Goal: Entertainment & Leisure: Consume media (video, audio)

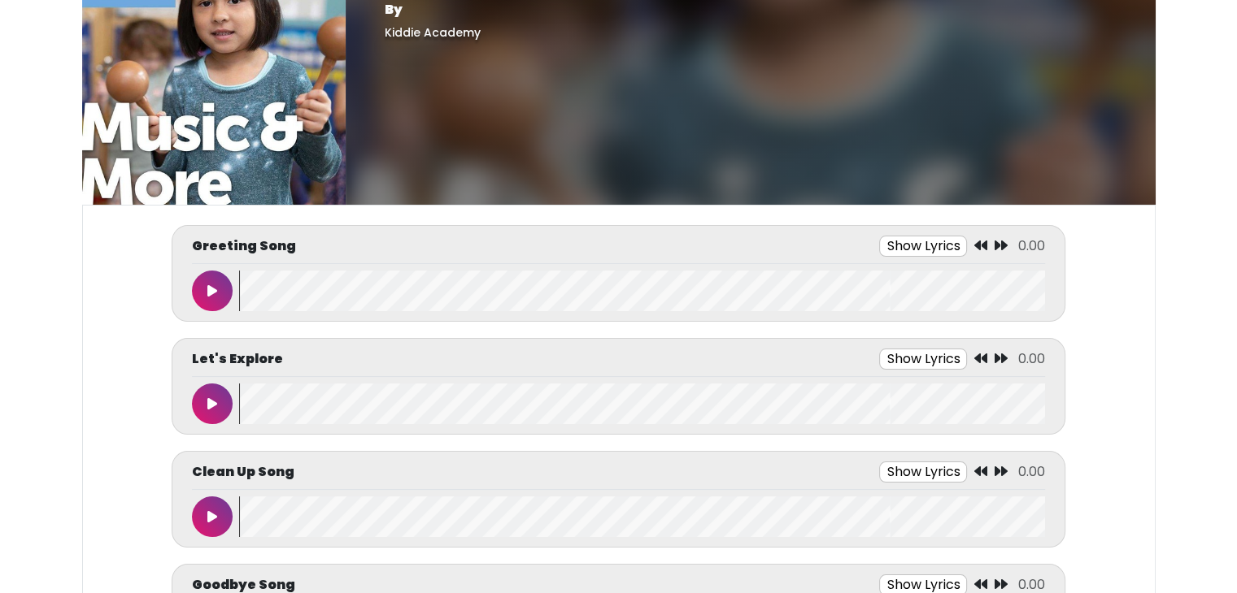
scroll to position [62, 0]
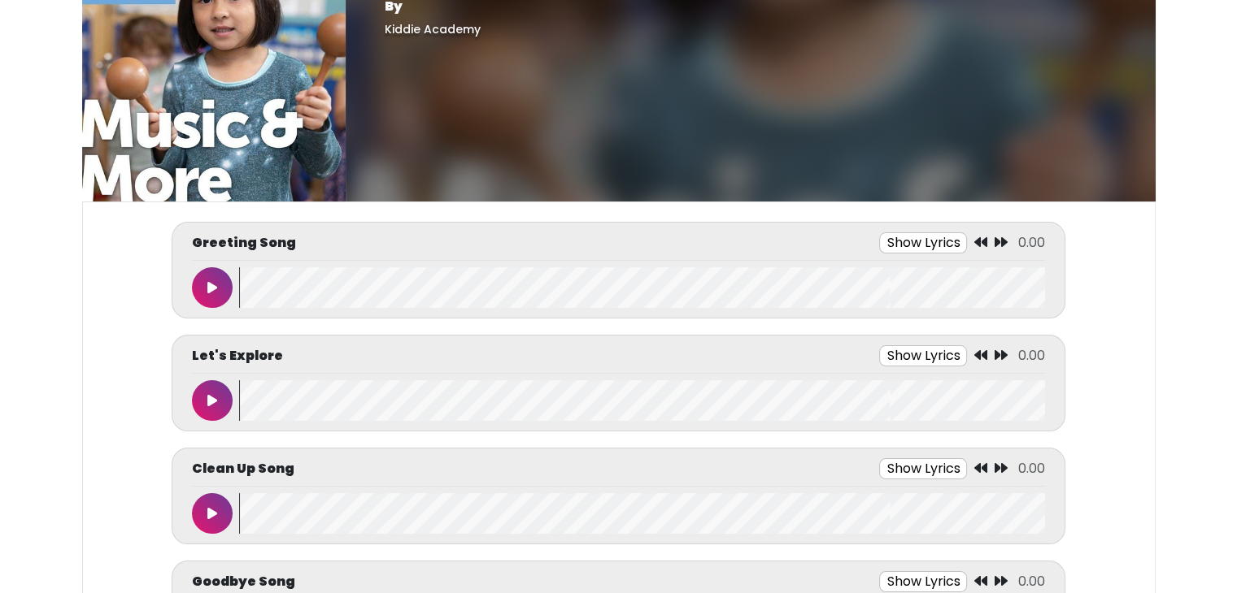
click at [919, 243] on button "Show Lyrics" at bounding box center [923, 243] width 88 height 21
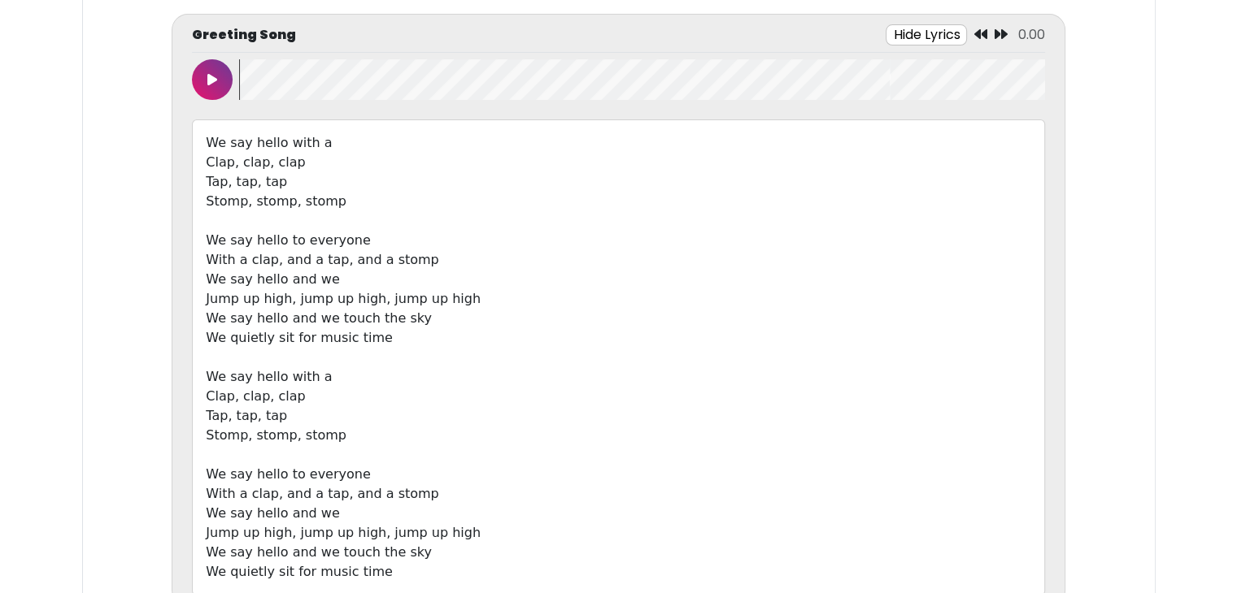
scroll to position [273, 0]
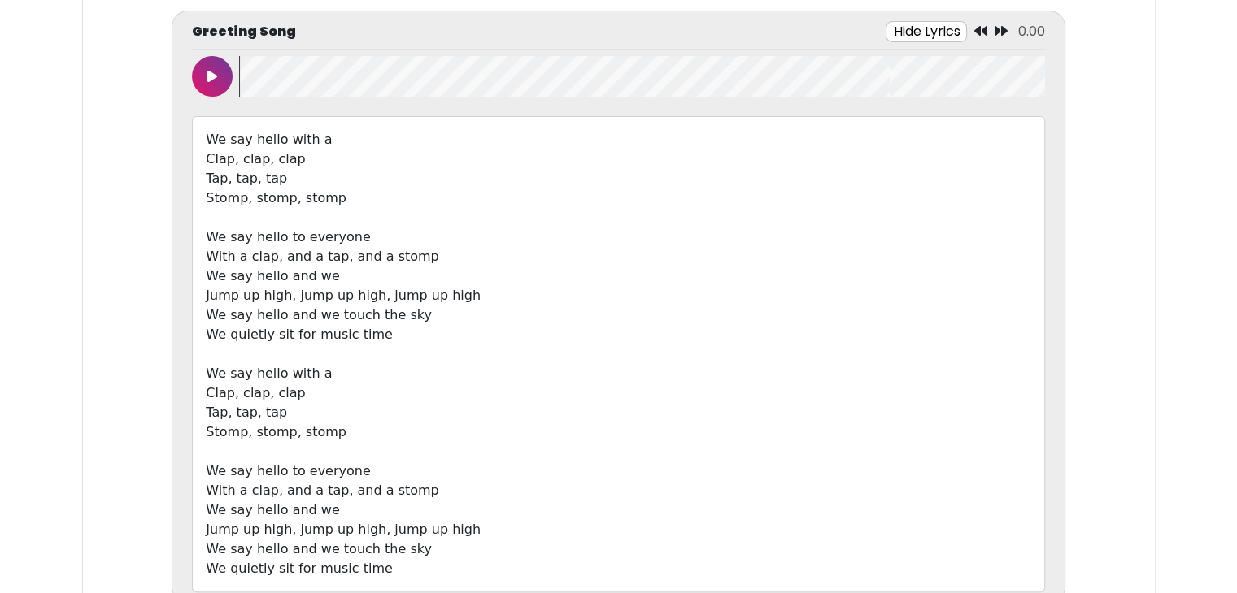
click at [207, 79] on icon at bounding box center [212, 76] width 10 height 13
click at [206, 78] on button at bounding box center [212, 76] width 41 height 41
click at [207, 78] on icon at bounding box center [212, 76] width 10 height 13
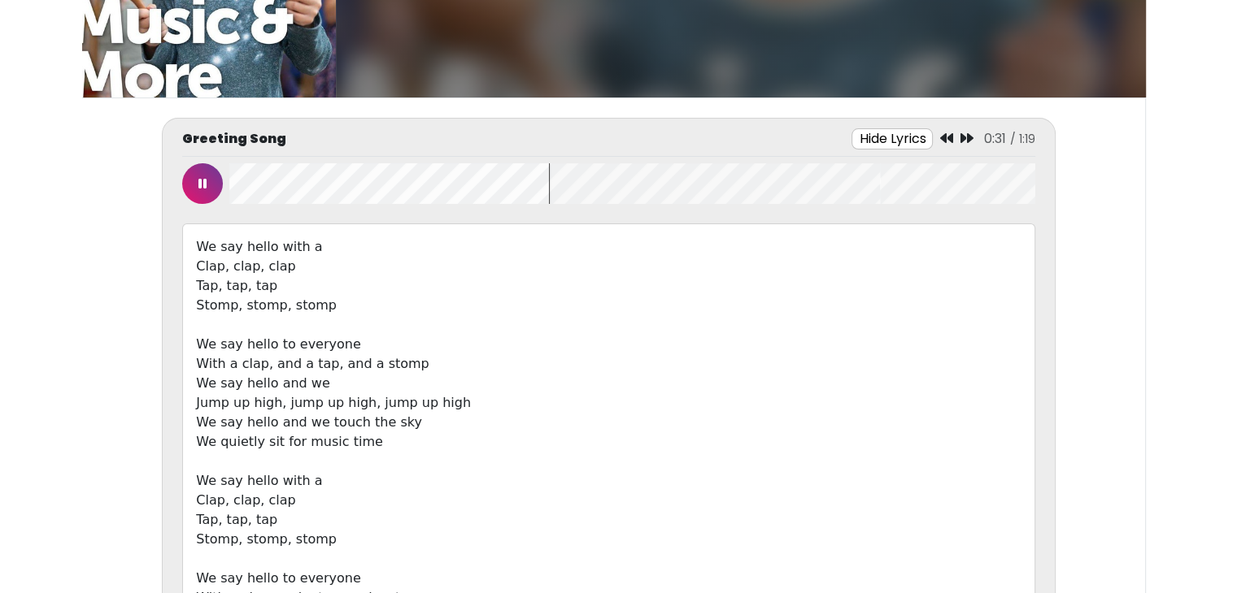
scroll to position [166, 0]
click at [199, 183] on icon at bounding box center [202, 183] width 8 height 13
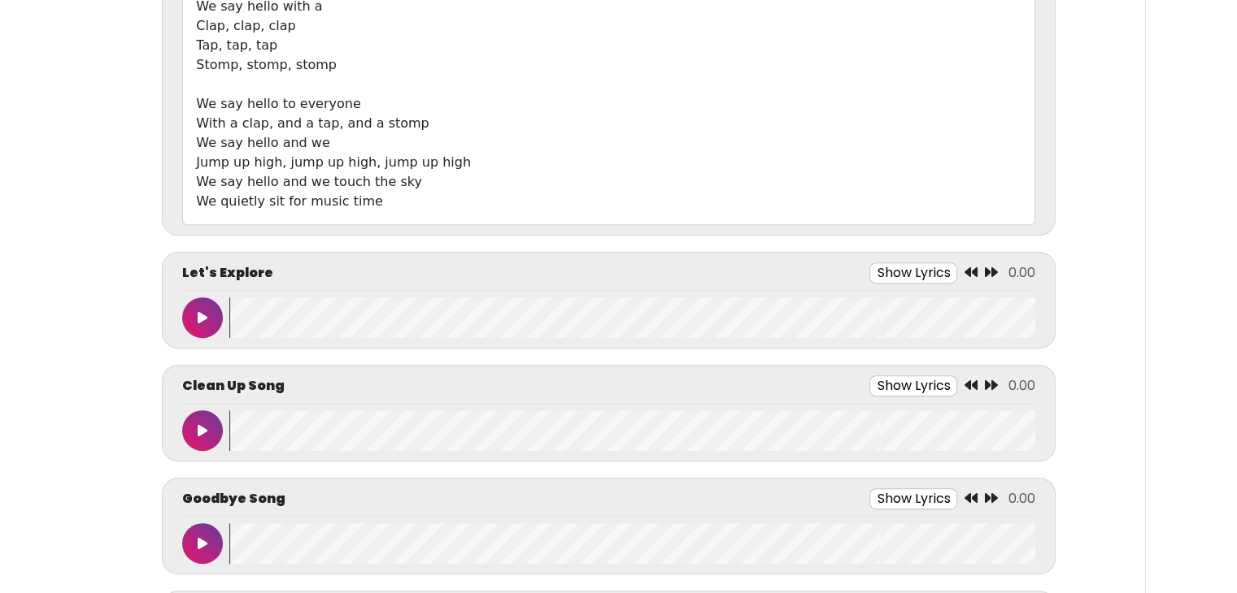
scroll to position [678, 0]
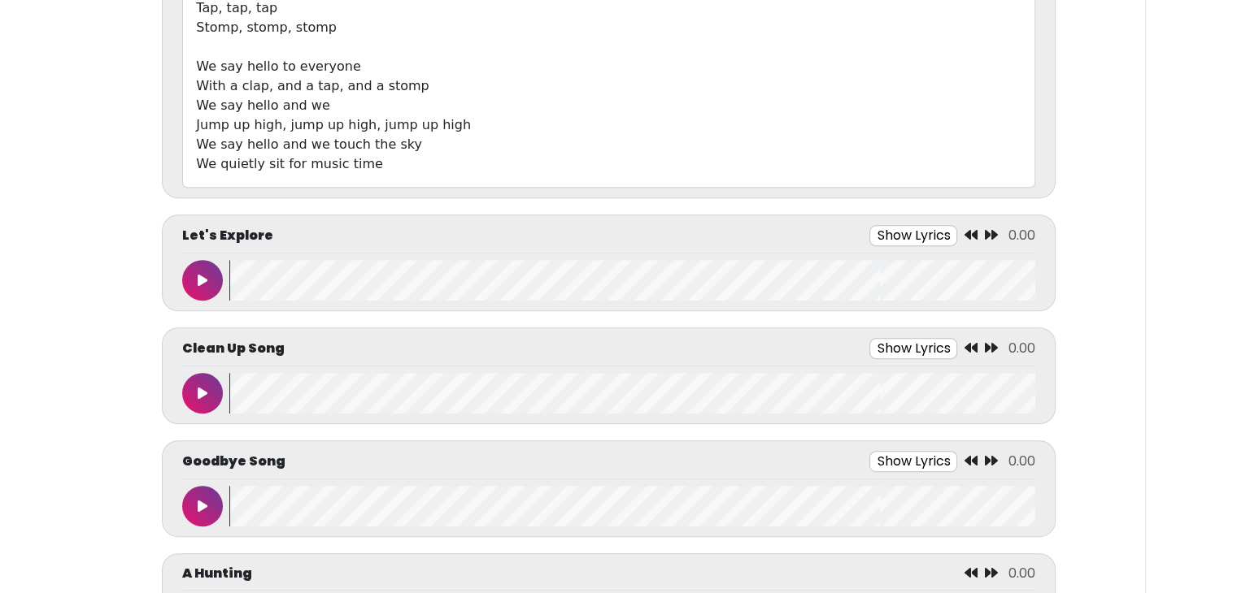
click at [195, 287] on button at bounding box center [202, 280] width 41 height 41
click at [859, 237] on button "Show Lyrics" at bounding box center [876, 235] width 88 height 21
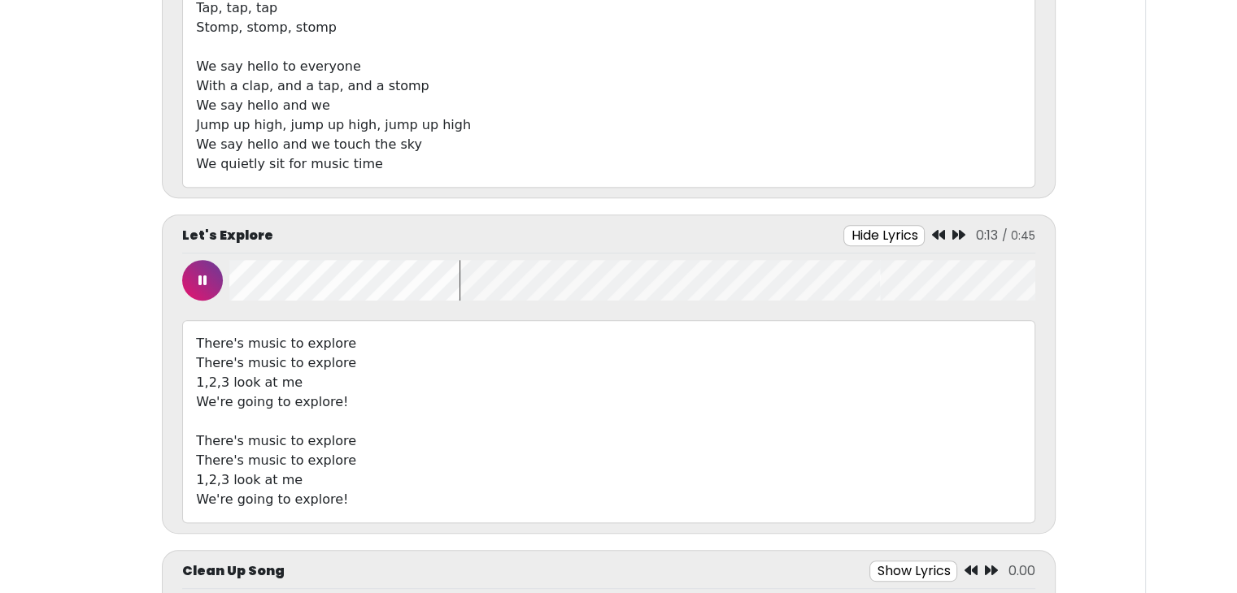
click at [197, 276] on button at bounding box center [202, 280] width 41 height 41
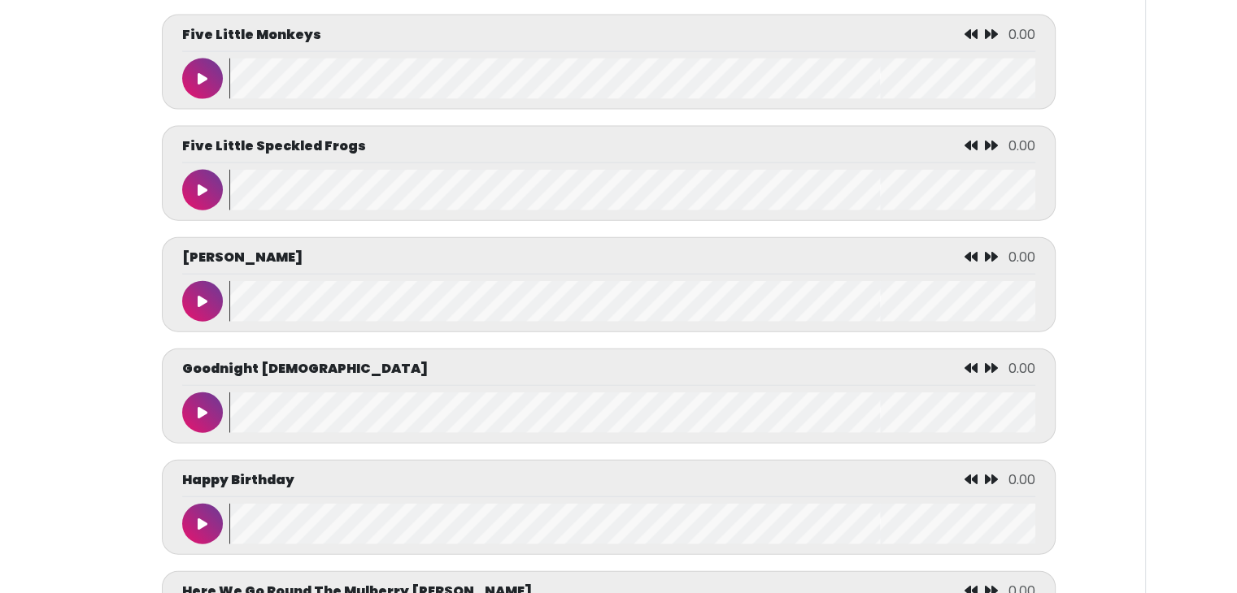
scroll to position [3667, 0]
click at [200, 297] on icon at bounding box center [203, 302] width 10 height 13
click at [210, 285] on button at bounding box center [202, 302] width 41 height 41
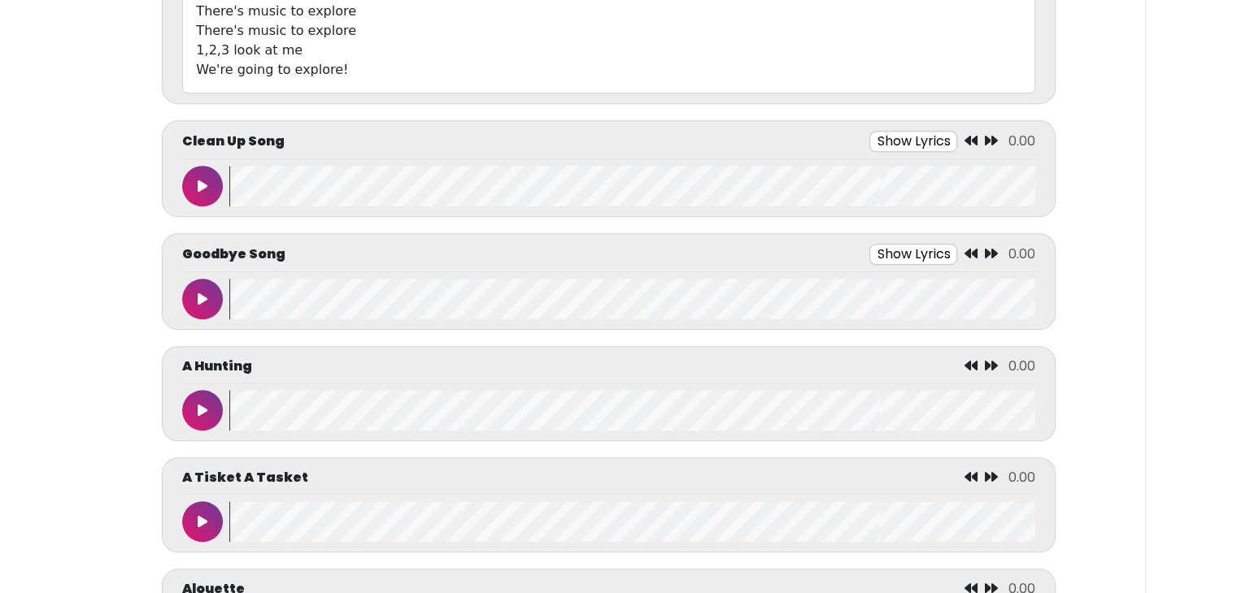
scroll to position [1107, 0]
click at [198, 180] on icon at bounding box center [203, 186] width 10 height 13
click at [885, 136] on button "Show Lyrics" at bounding box center [885, 142] width 88 height 21
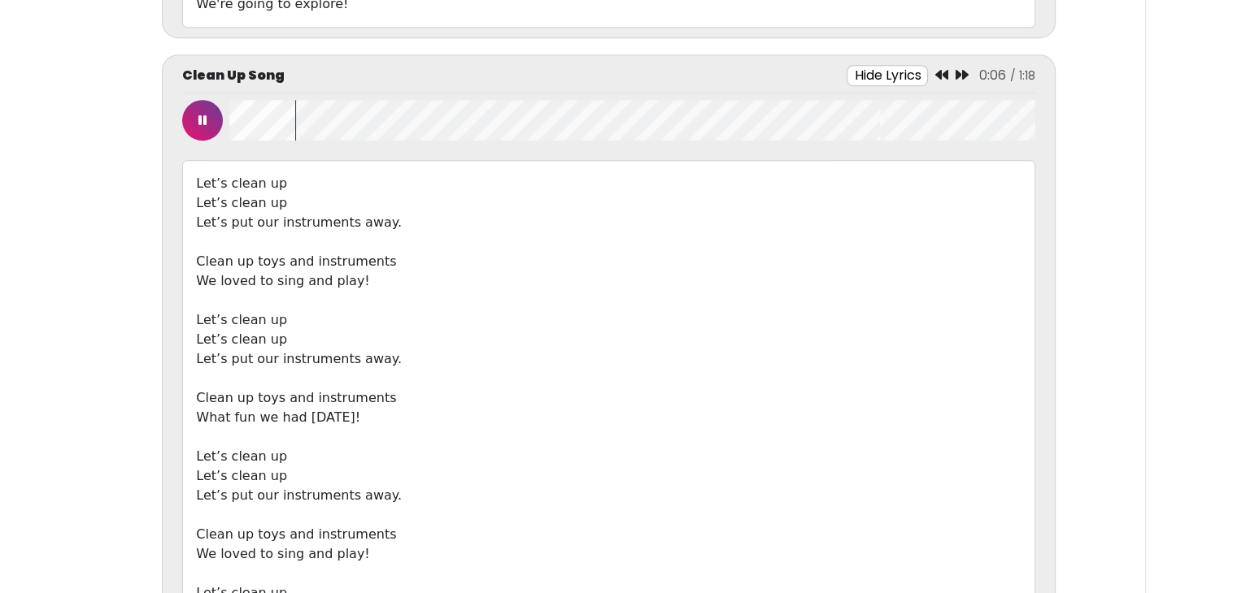
scroll to position [1177, 0]
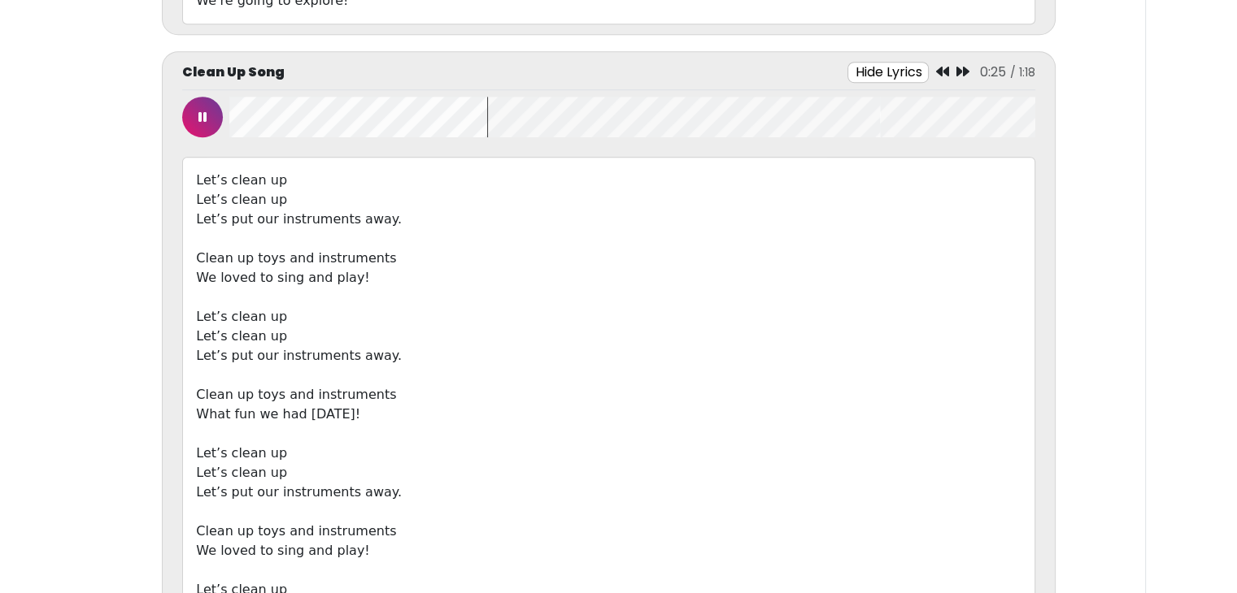
click at [204, 111] on icon at bounding box center [202, 117] width 8 height 13
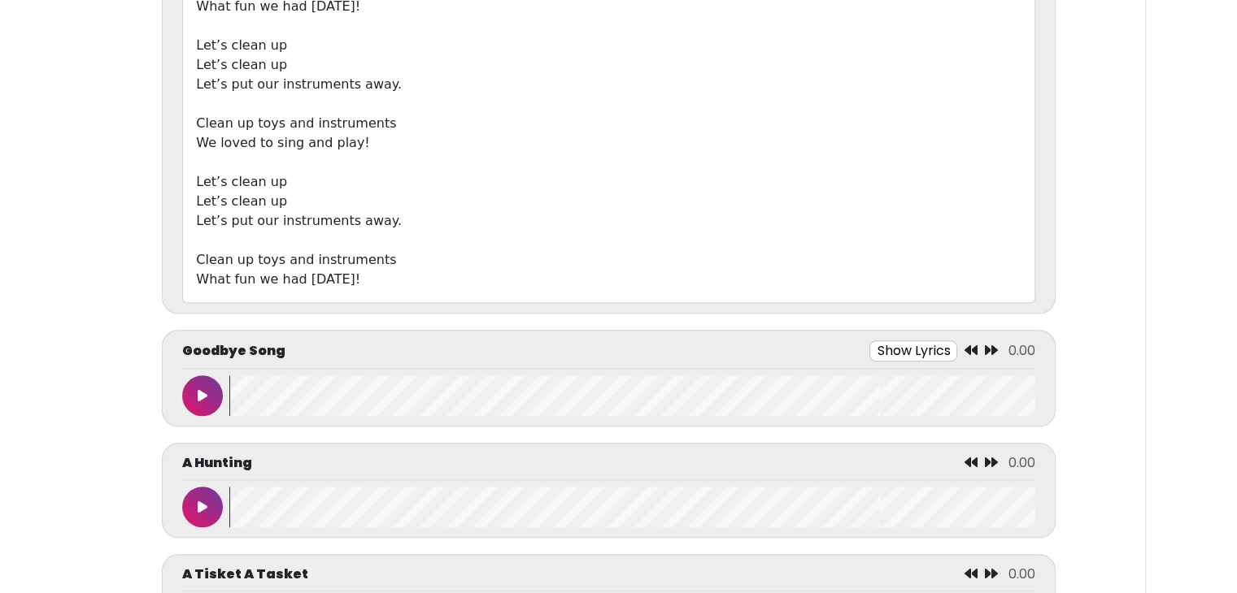
scroll to position [1686, 0]
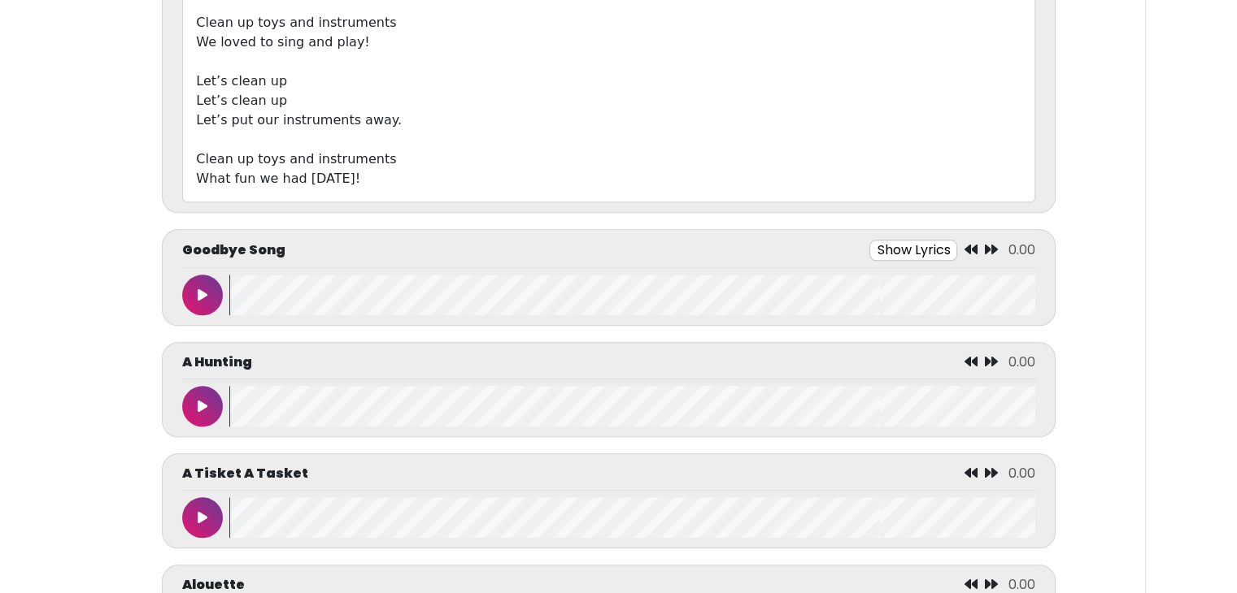
click at [937, 249] on button "Show Lyrics" at bounding box center [913, 250] width 88 height 21
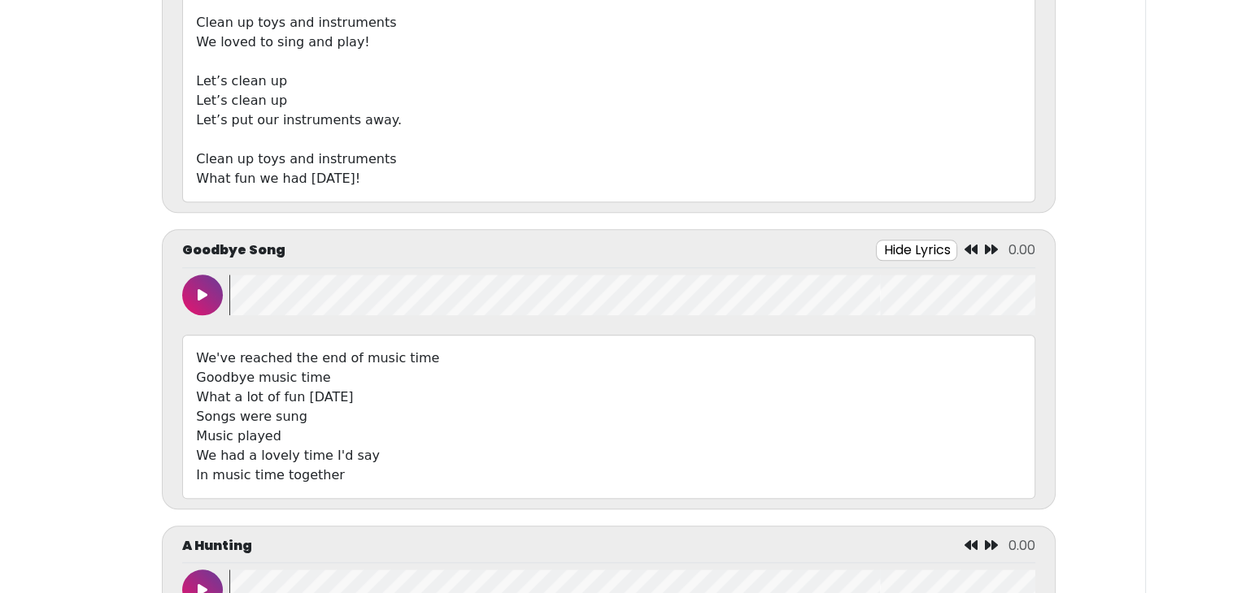
click at [188, 284] on button at bounding box center [202, 295] width 41 height 41
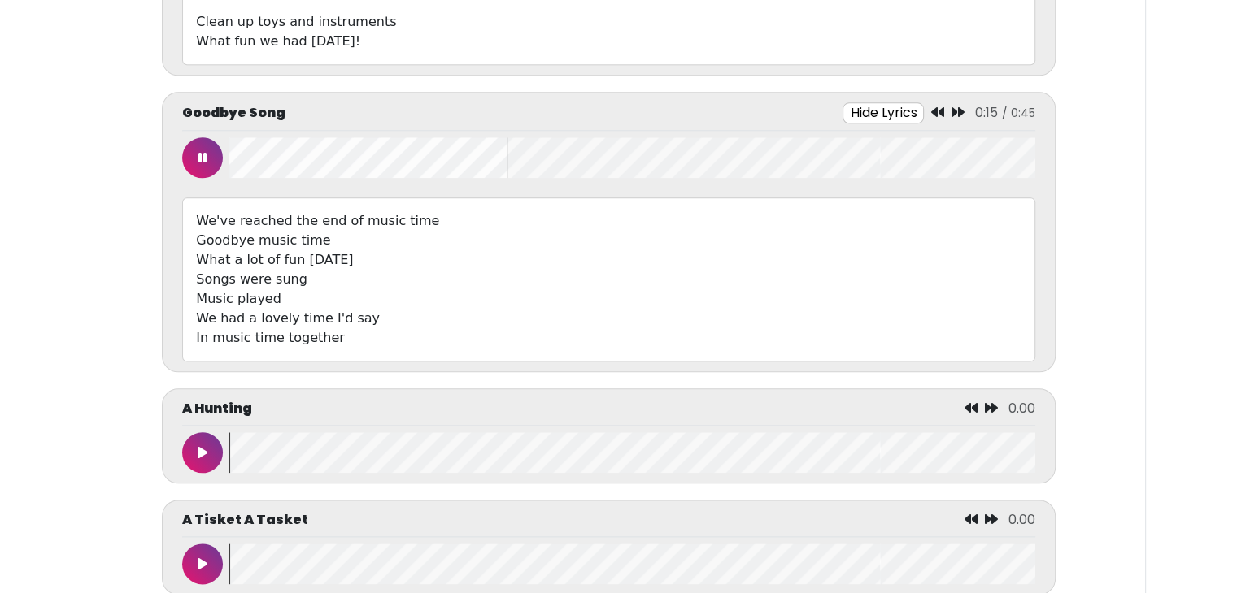
click at [195, 158] on button at bounding box center [202, 157] width 41 height 41
click at [194, 150] on button at bounding box center [202, 157] width 41 height 41
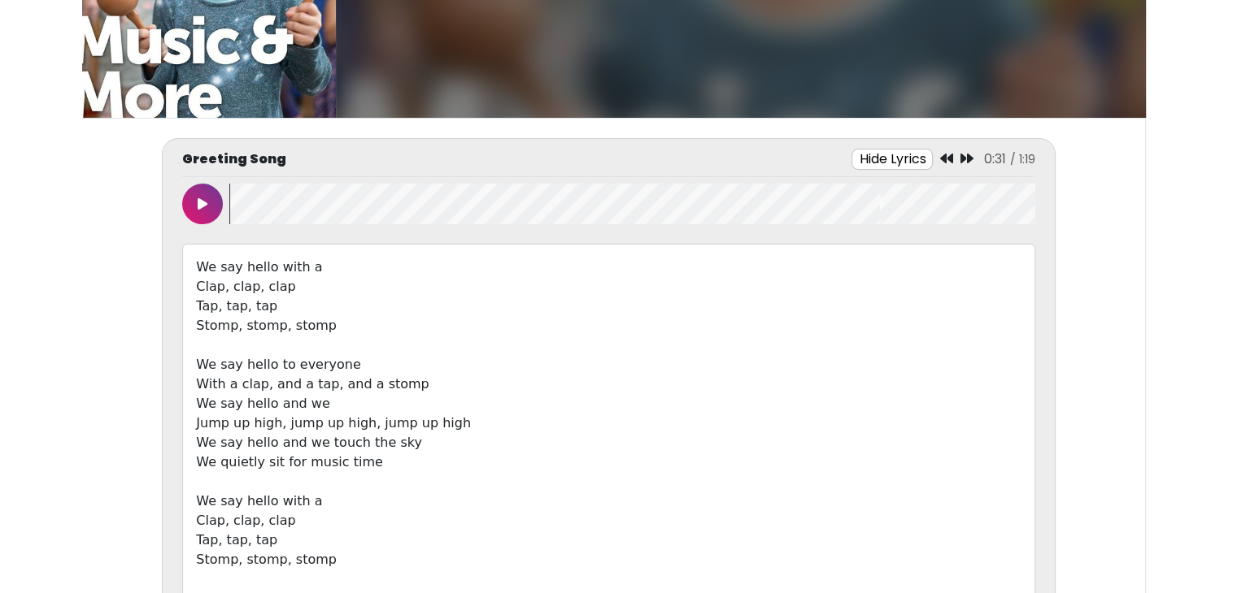
scroll to position [0, 0]
